Goal: Task Accomplishment & Management: Complete application form

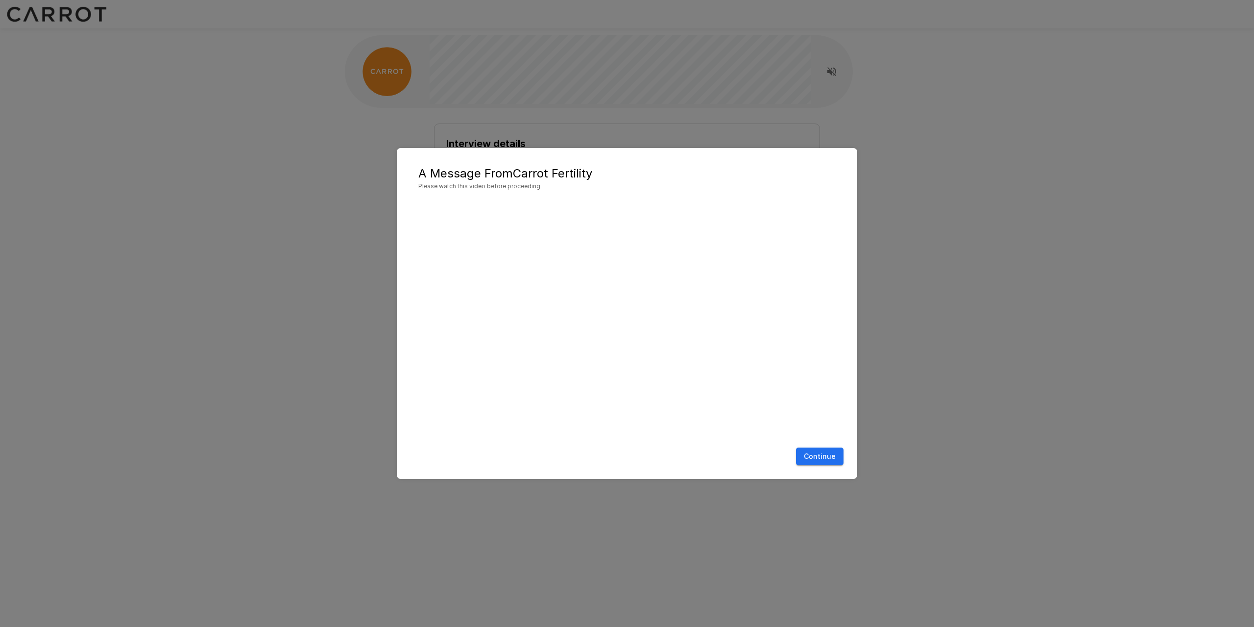
click at [833, 449] on button "Continue" at bounding box center [820, 456] width 48 height 18
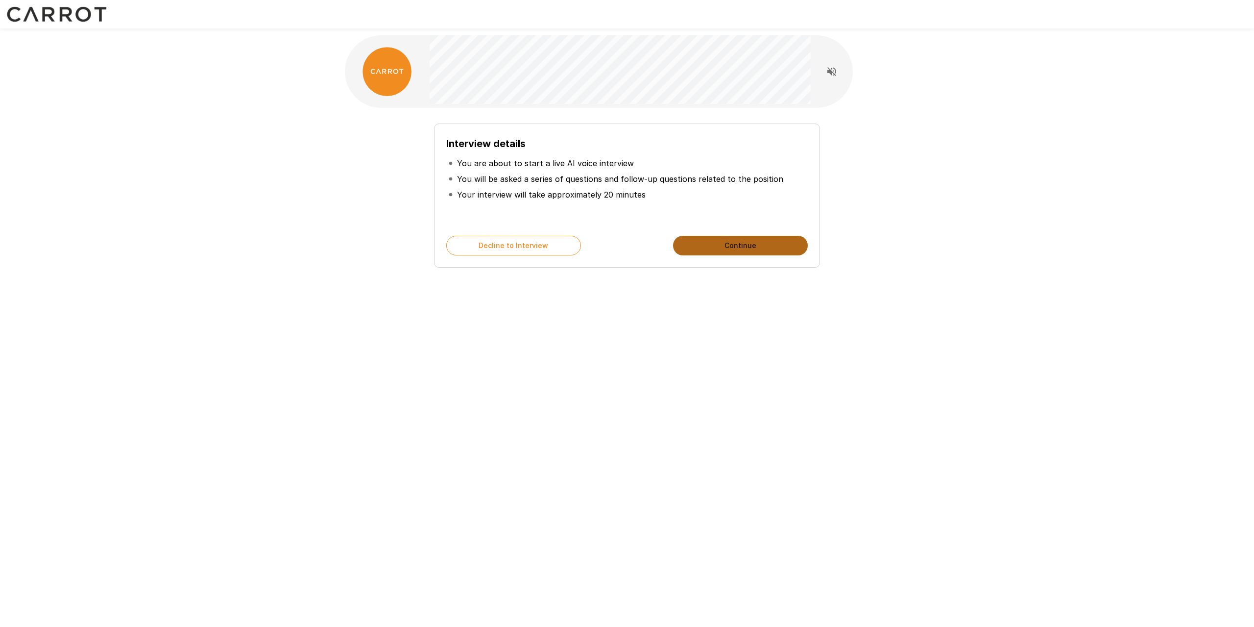
click at [757, 244] on button "Continue" at bounding box center [740, 246] width 135 height 20
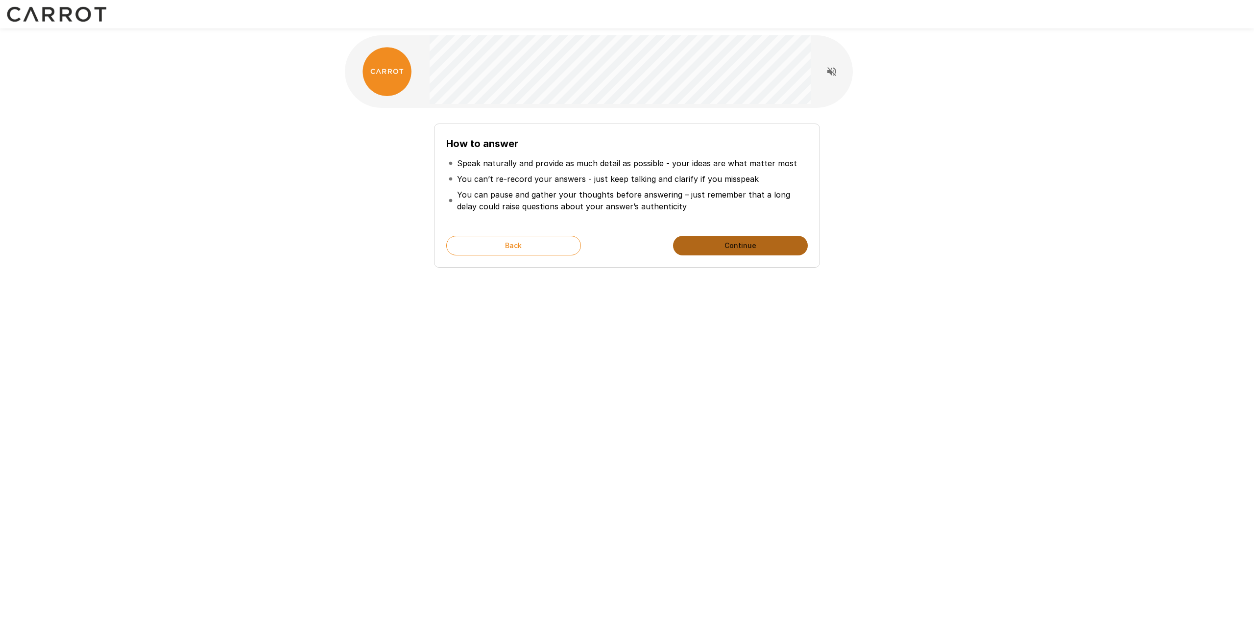
click at [752, 243] on button "Continue" at bounding box center [740, 246] width 135 height 20
click at [752, 243] on button "Start My Interview" at bounding box center [740, 246] width 135 height 20
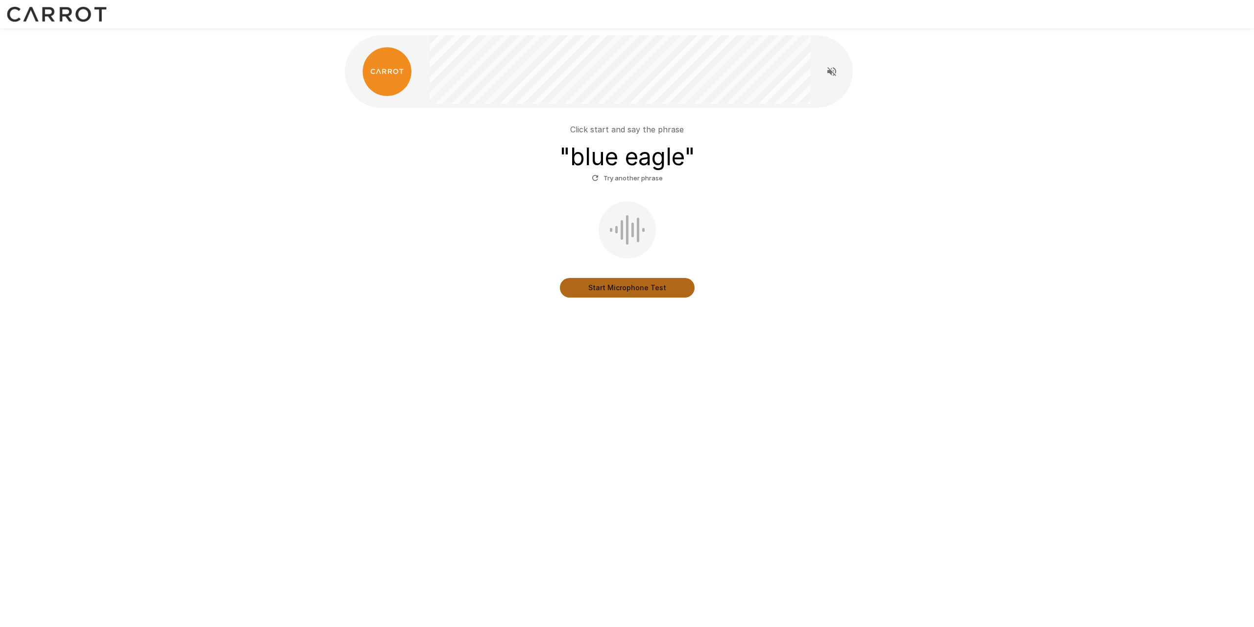
click at [647, 283] on button "Start Microphone Test" at bounding box center [627, 288] width 135 height 20
click at [657, 284] on button "Stop & Submit" at bounding box center [627, 288] width 135 height 20
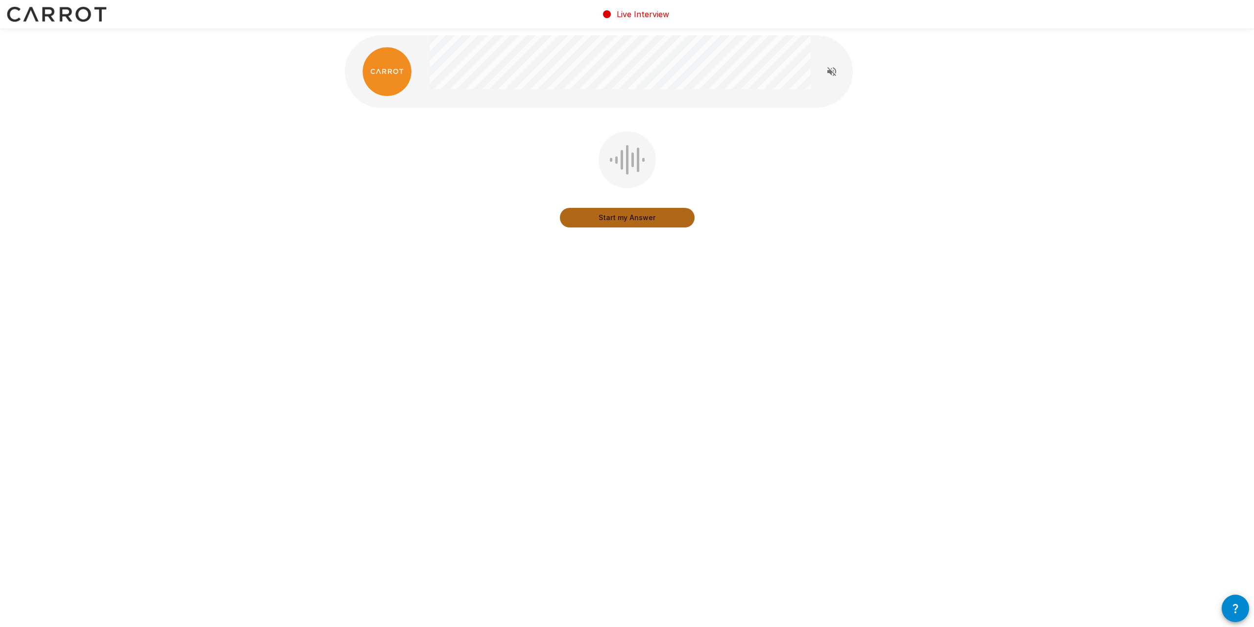
click at [624, 220] on button "Start my Answer" at bounding box center [627, 218] width 135 height 20
click at [650, 217] on button "Stop & Submit" at bounding box center [627, 218] width 135 height 20
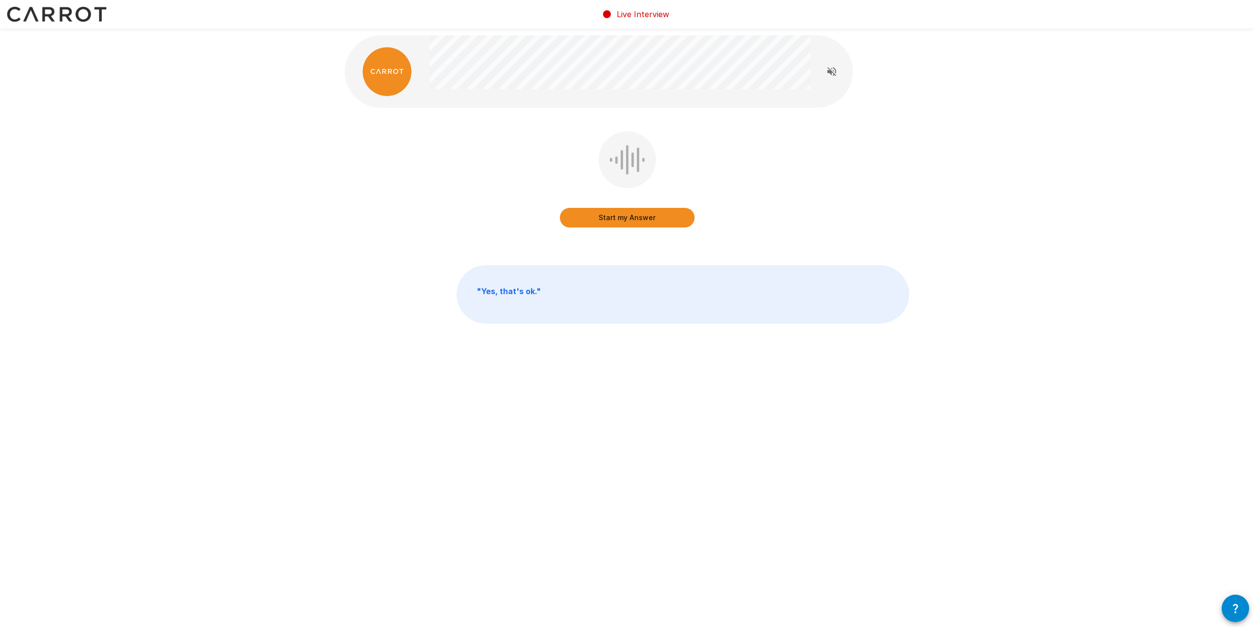
click at [648, 217] on button "Start my Answer" at bounding box center [627, 218] width 135 height 20
click at [648, 217] on button "Stop & Submit" at bounding box center [627, 218] width 135 height 20
click at [640, 215] on button "Start my Answer" at bounding box center [627, 218] width 135 height 20
click at [640, 215] on button "Stop & Submit" at bounding box center [627, 218] width 135 height 20
click at [629, 216] on button "Start my Answer" at bounding box center [627, 218] width 135 height 20
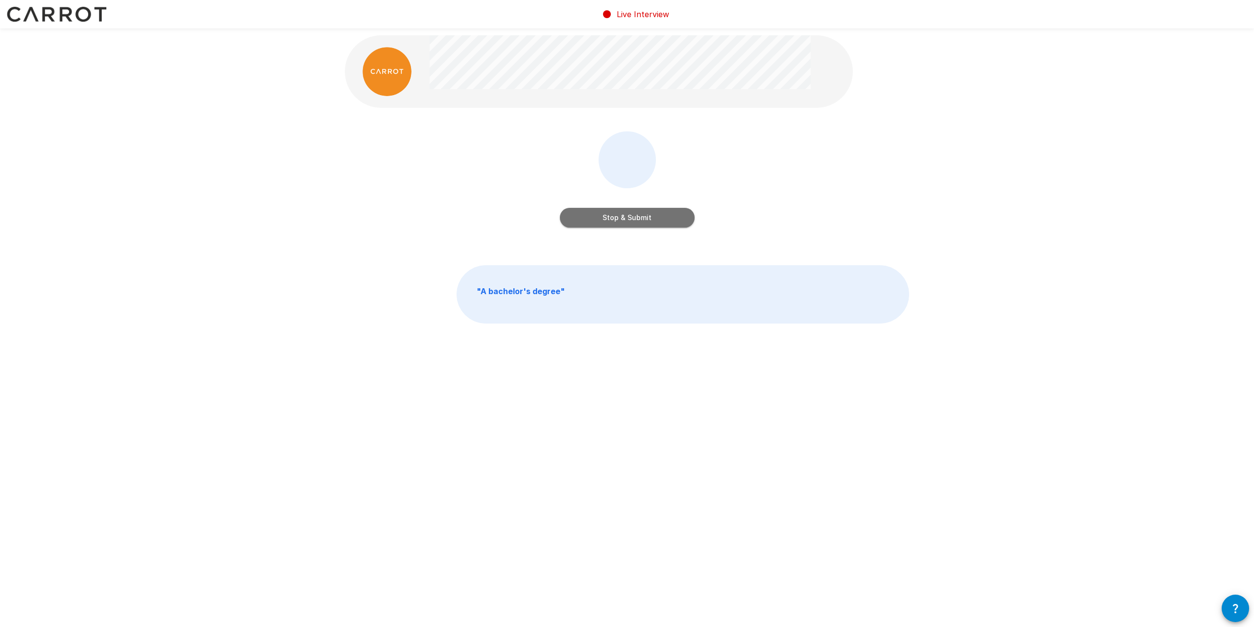
click at [629, 216] on button "Stop & Submit" at bounding box center [627, 218] width 135 height 20
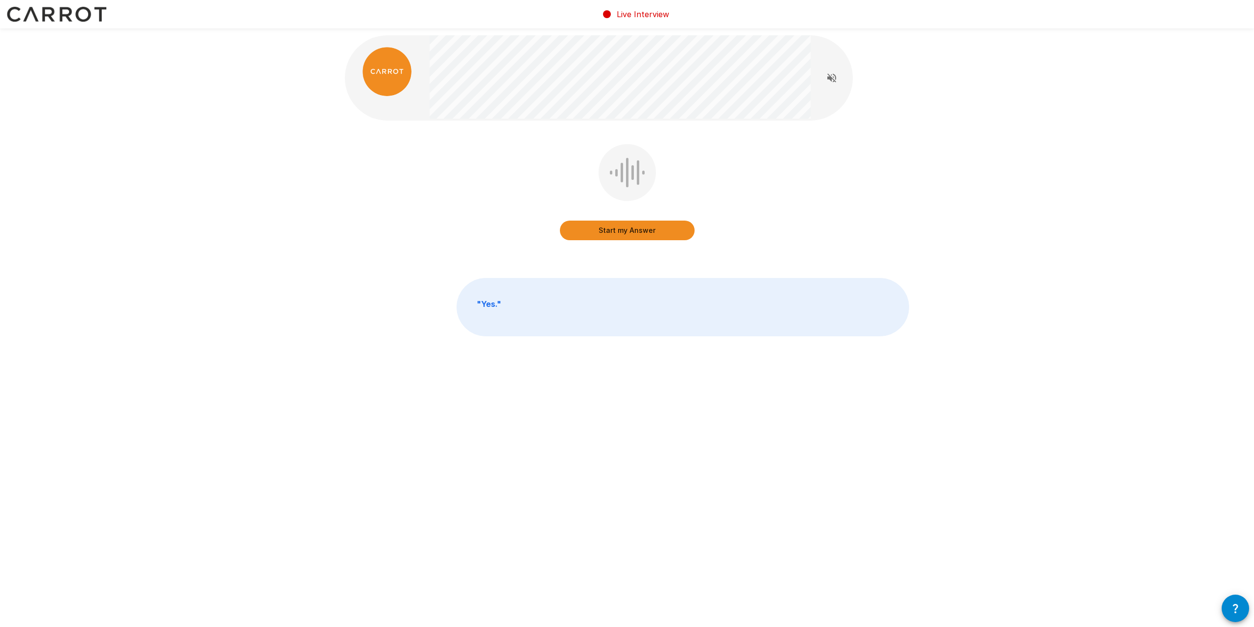
click at [647, 231] on button "Start my Answer" at bounding box center [627, 230] width 135 height 20
click at [639, 233] on button "Stop & Submit" at bounding box center [627, 230] width 135 height 20
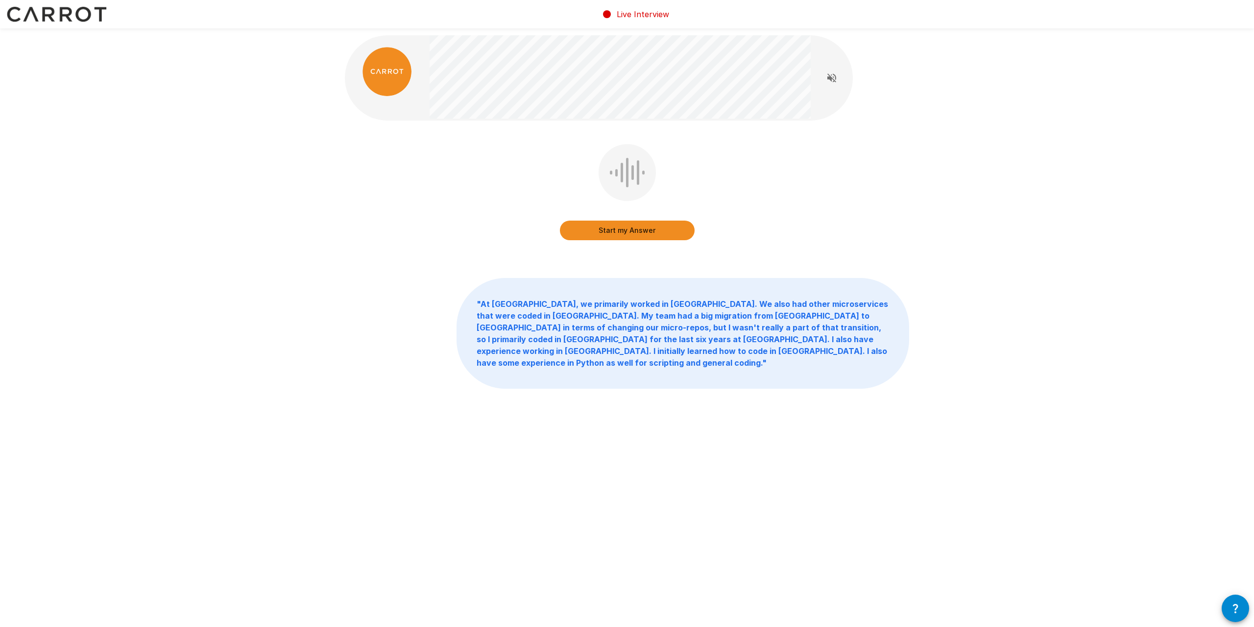
click at [634, 235] on button "Start my Answer" at bounding box center [627, 230] width 135 height 20
click at [668, 230] on button "Stop & Submit" at bounding box center [627, 230] width 135 height 20
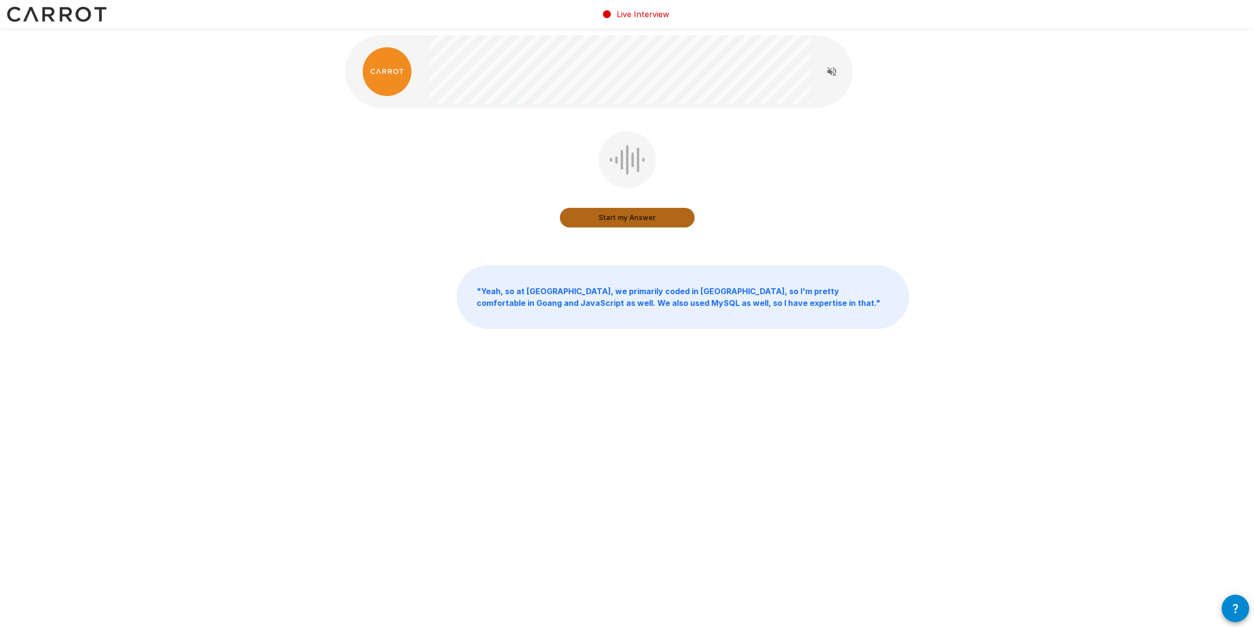
click at [648, 221] on button "Start my Answer" at bounding box center [627, 218] width 135 height 20
click at [638, 219] on button "Stop & Submit" at bounding box center [627, 218] width 135 height 20
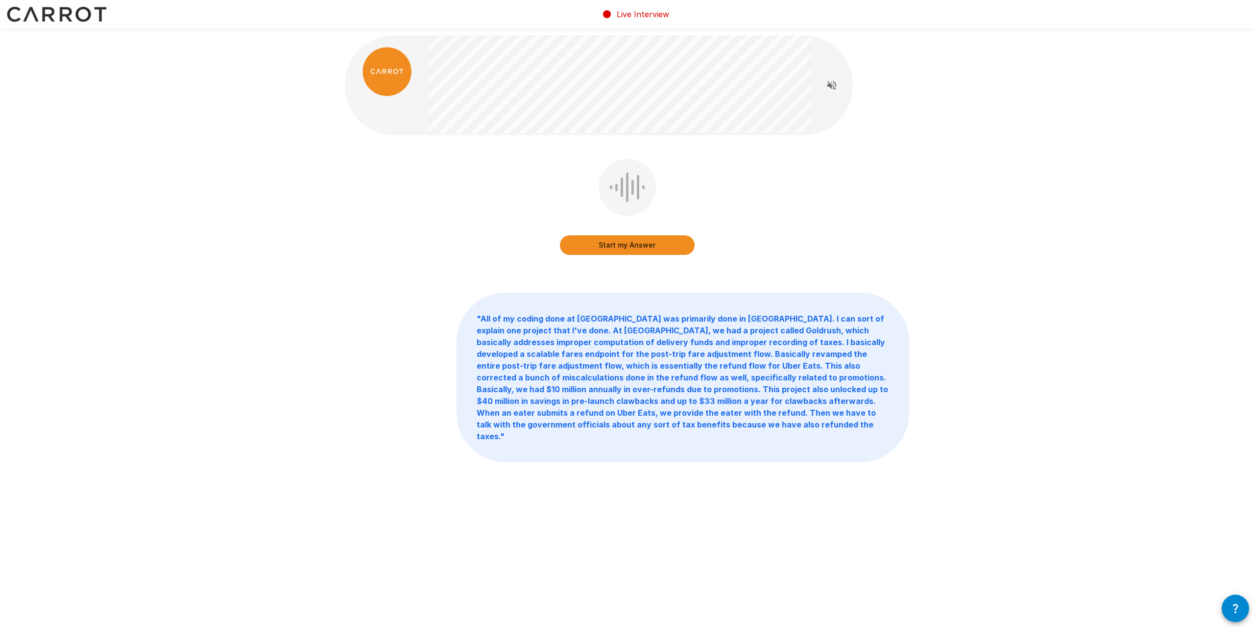
click at [655, 240] on button "Start my Answer" at bounding box center [627, 245] width 135 height 20
click at [652, 253] on button "Stop & Submit" at bounding box center [627, 245] width 135 height 20
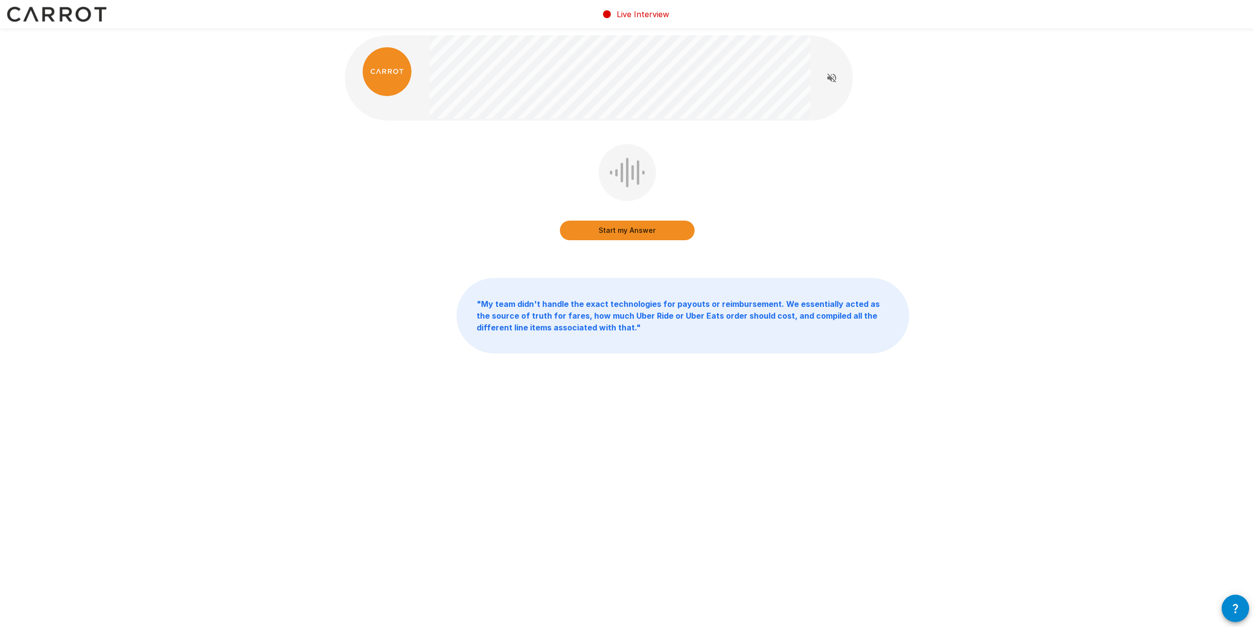
click at [665, 233] on button "Start my Answer" at bounding box center [627, 230] width 135 height 20
click at [653, 234] on button "Stop & Submit" at bounding box center [627, 230] width 135 height 20
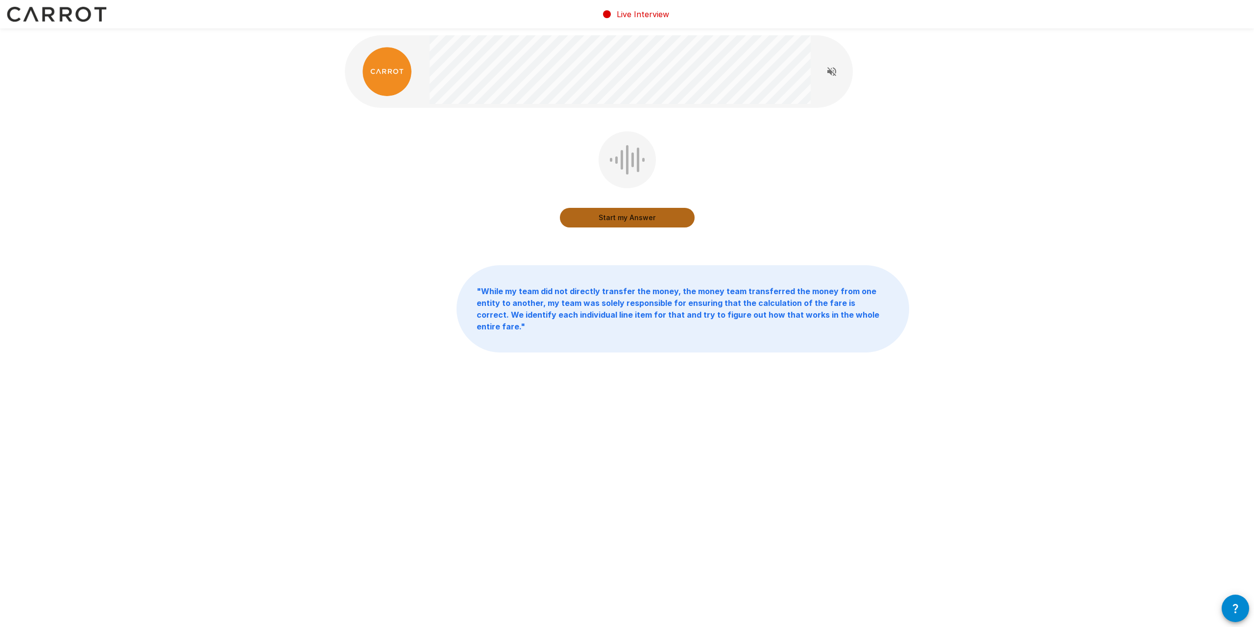
click at [667, 210] on button "Start my Answer" at bounding box center [627, 218] width 135 height 20
click at [651, 219] on button "Stop & Submit" at bounding box center [627, 218] width 135 height 20
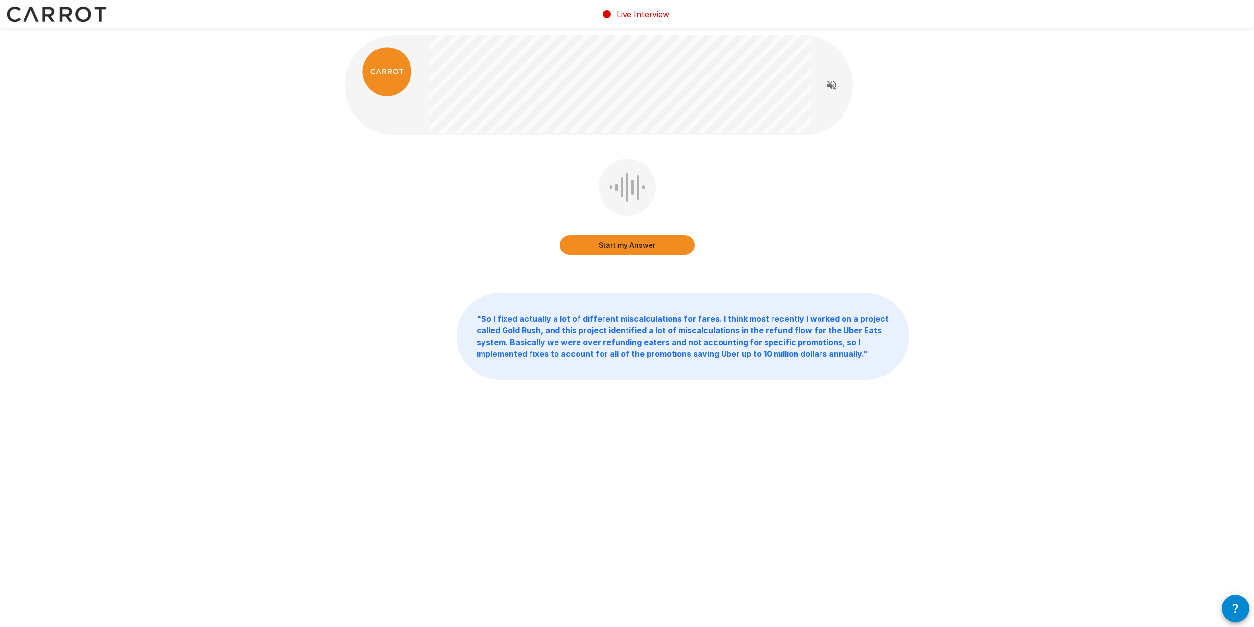
drag, startPoint x: 658, startPoint y: 240, endPoint x: 693, endPoint y: 212, distance: 45.3
click at [693, 212] on div "Start my Answer" at bounding box center [627, 209] width 135 height 100
click at [645, 249] on button "Start my Answer" at bounding box center [627, 245] width 135 height 20
click at [658, 241] on button "Stop & Submit" at bounding box center [627, 245] width 135 height 20
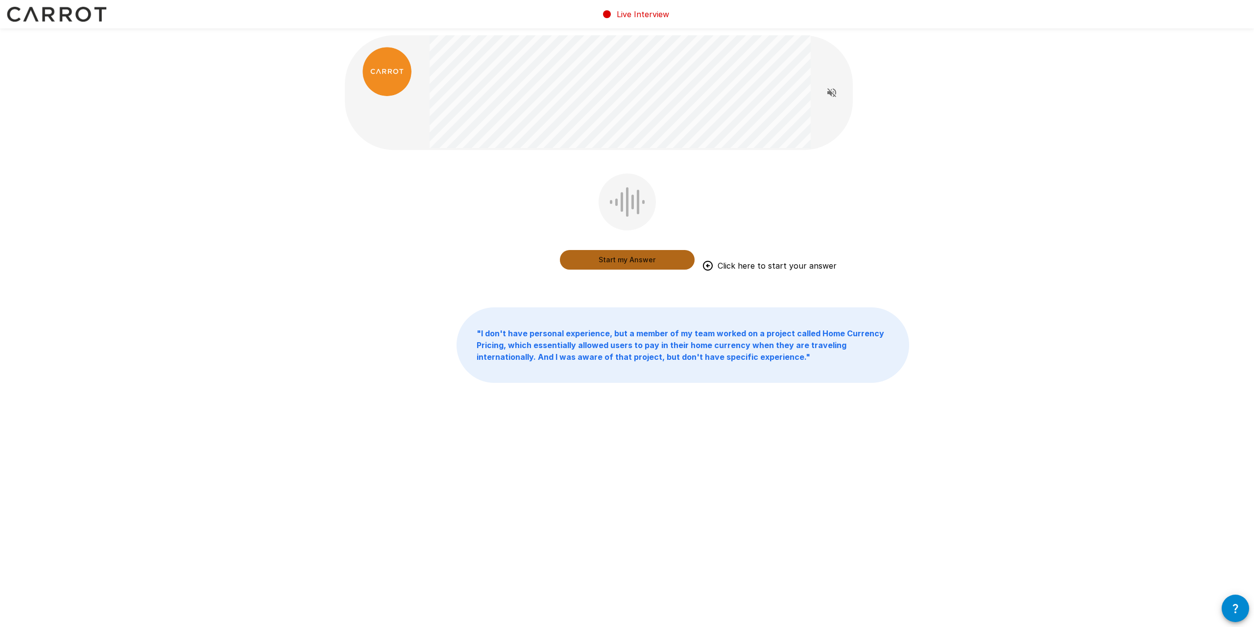
click at [634, 254] on button "Start my Answer" at bounding box center [627, 260] width 135 height 20
click at [651, 254] on button "Stop & Submit" at bounding box center [627, 260] width 135 height 20
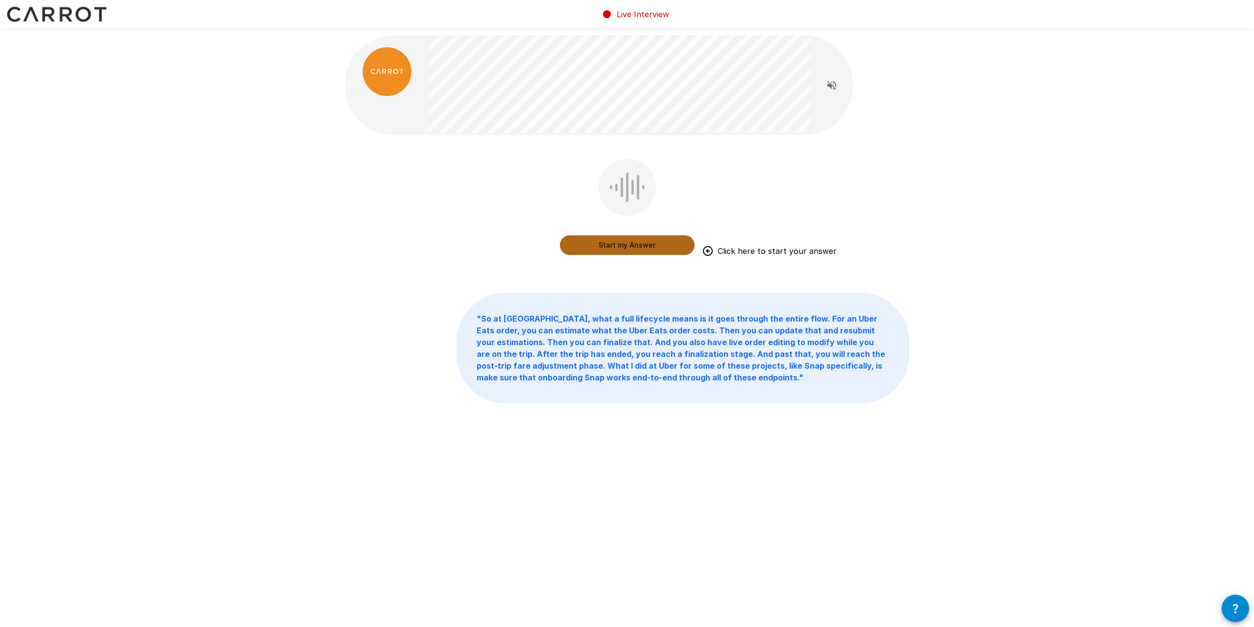
click at [671, 244] on button "Start my Answer" at bounding box center [627, 245] width 135 height 20
click at [641, 240] on button "Stop & Submit" at bounding box center [627, 245] width 135 height 20
click at [654, 250] on button "Start my Answer" at bounding box center [627, 245] width 135 height 20
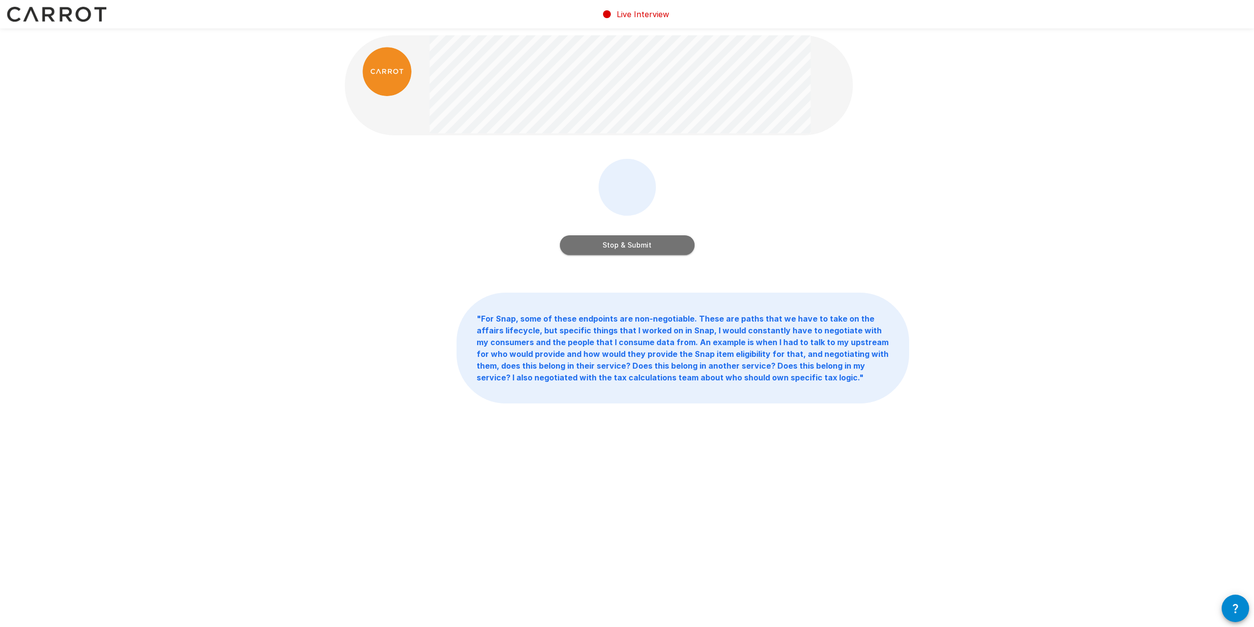
click at [636, 252] on button "Stop & Submit" at bounding box center [627, 245] width 135 height 20
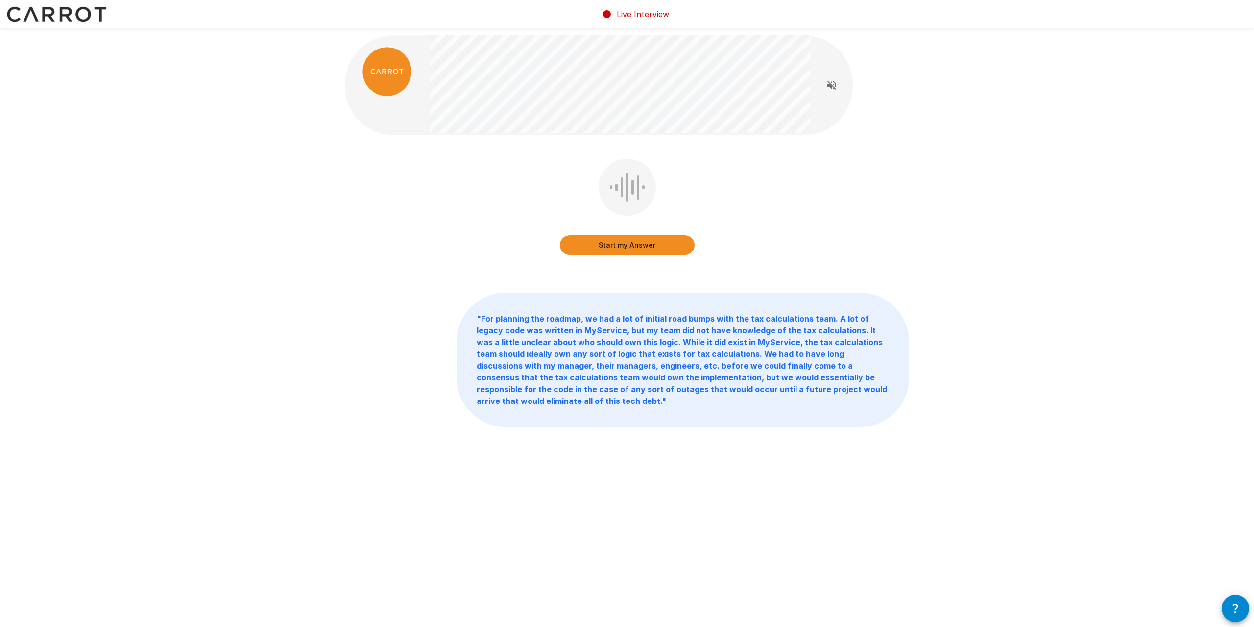
click at [659, 241] on button "Start my Answer" at bounding box center [627, 245] width 135 height 20
click at [661, 236] on div "Stop & Submit" at bounding box center [627, 235] width 135 height 39
click at [655, 240] on button "Stop & Submit" at bounding box center [627, 245] width 135 height 20
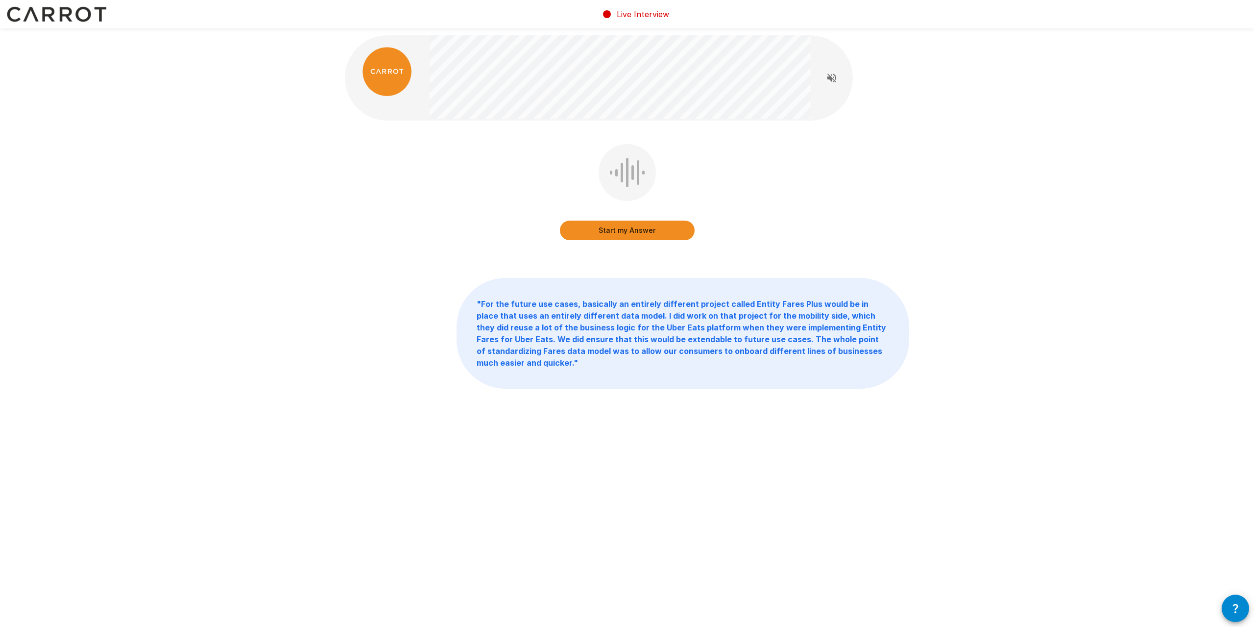
click at [661, 227] on button "Start my Answer" at bounding box center [627, 230] width 135 height 20
click at [652, 237] on button "Stop & Submit" at bounding box center [627, 230] width 135 height 20
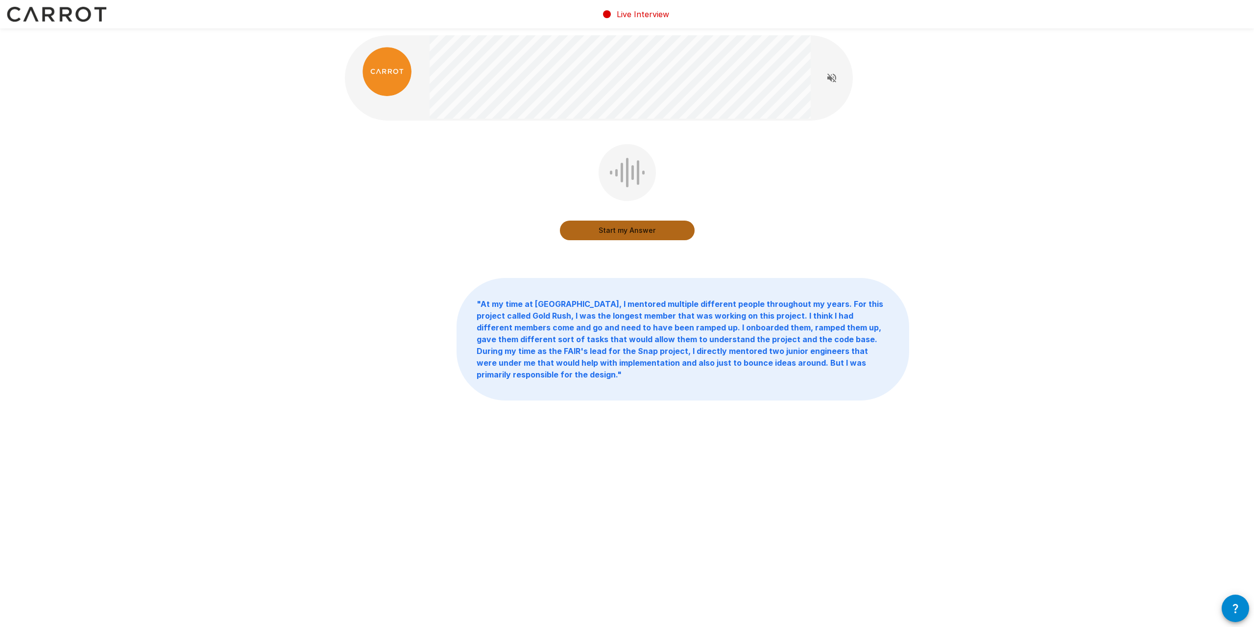
click at [670, 228] on button "Start my Answer" at bounding box center [627, 230] width 135 height 20
click at [676, 225] on button "Stop & Submit" at bounding box center [627, 230] width 135 height 20
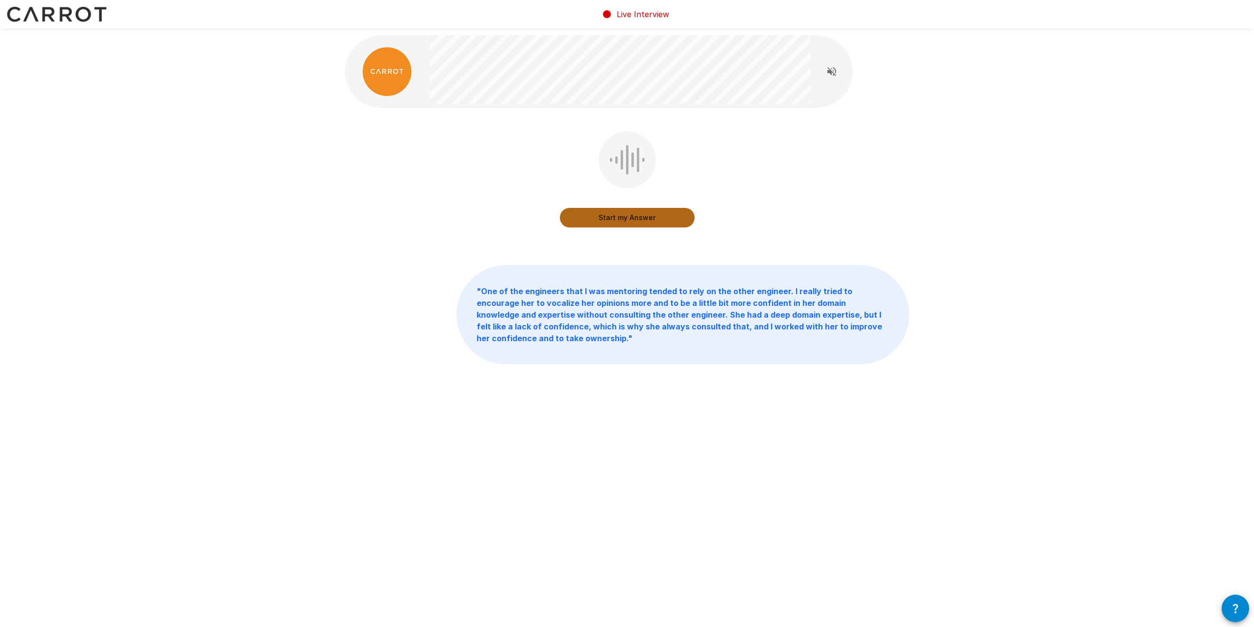
click at [675, 217] on button "Start my Answer" at bounding box center [627, 218] width 135 height 20
click at [682, 219] on button "Stop & Submit" at bounding box center [627, 218] width 135 height 20
click at [651, 218] on button "Start my Answer" at bounding box center [627, 218] width 135 height 20
click at [656, 212] on button "Stop & Submit" at bounding box center [627, 218] width 135 height 20
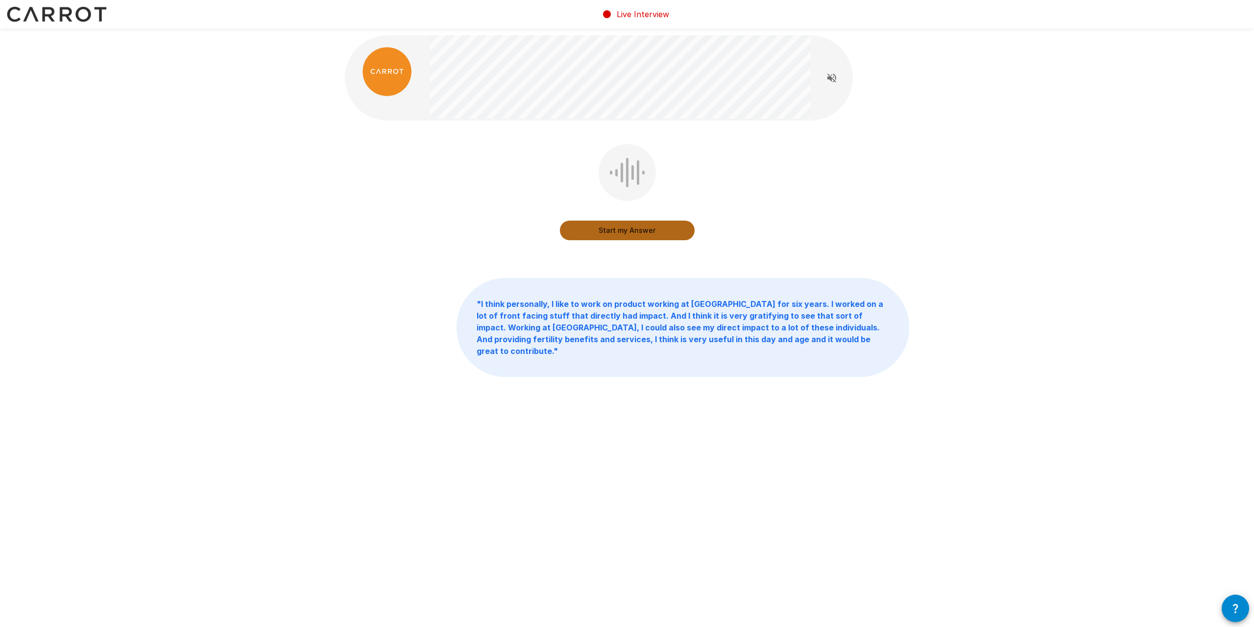
click at [631, 228] on button "Start my Answer" at bounding box center [627, 230] width 135 height 20
click at [640, 232] on button "Stop & Submit" at bounding box center [627, 230] width 135 height 20
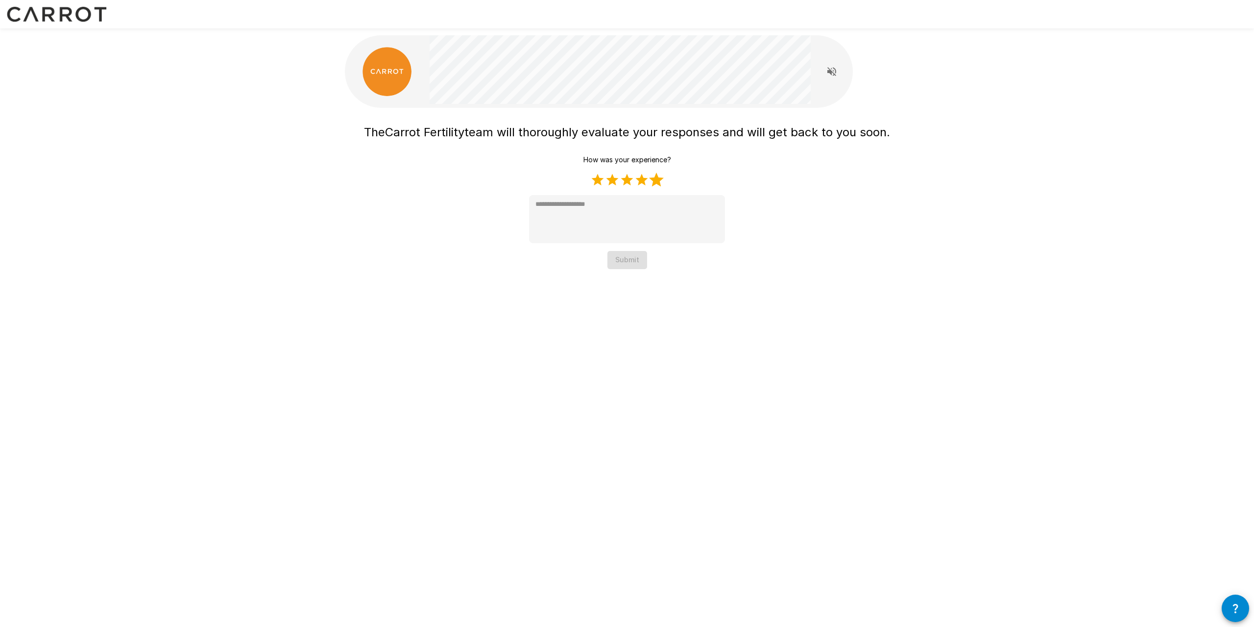
click at [663, 183] on label "5 Stars" at bounding box center [656, 179] width 15 height 15
type textarea "*"
click at [634, 266] on button "Submit" at bounding box center [628, 260] width 40 height 18
